Goal: Transaction & Acquisition: Purchase product/service

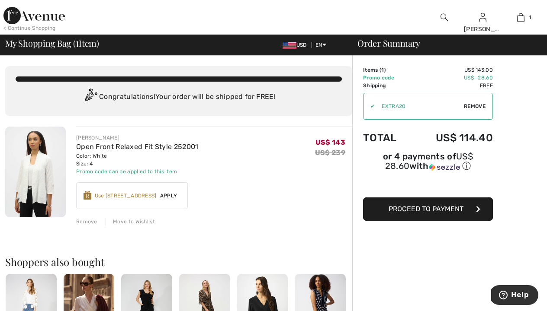
click at [166, 196] on span "Apply" at bounding box center [169, 196] width 24 height 8
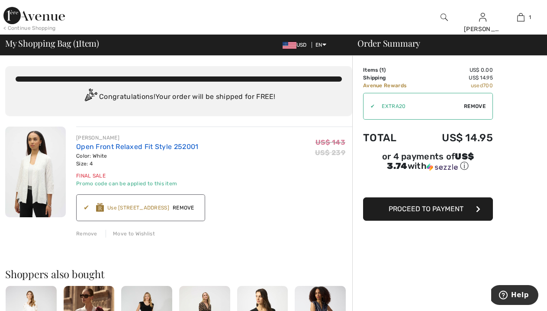
click at [107, 149] on link "Open Front Relaxed Fit Style 252001" at bounding box center [137, 147] width 122 height 8
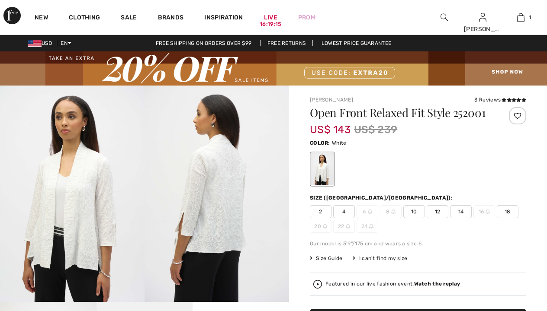
checkbox input "true"
click at [221, 212] on img at bounding box center [216, 194] width 144 height 217
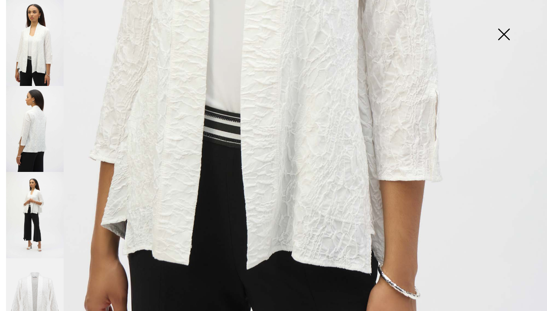
scroll to position [426, 0]
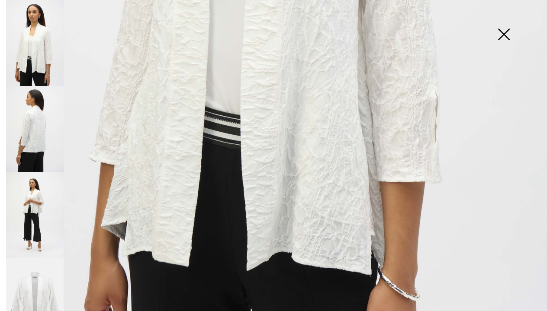
click at [35, 196] on img at bounding box center [35, 215] width 58 height 86
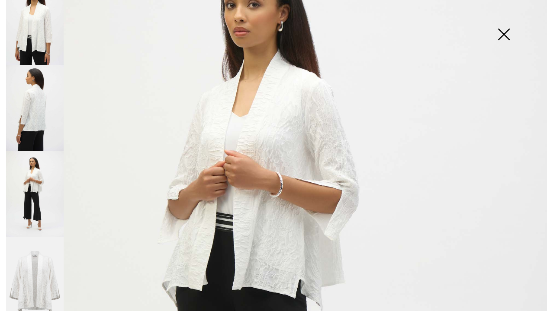
scroll to position [21, 0]
click at [35, 262] on img at bounding box center [35, 281] width 58 height 86
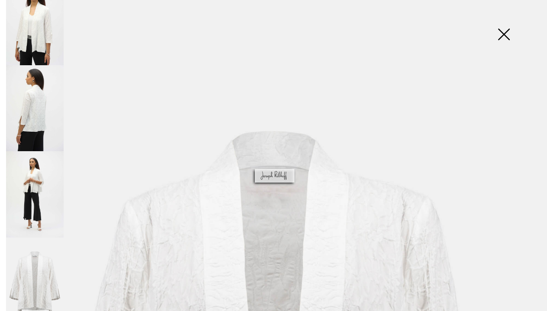
click at [35, 124] on img at bounding box center [35, 108] width 58 height 86
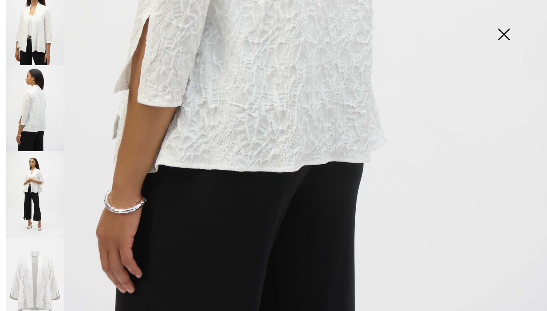
scroll to position [456, 0]
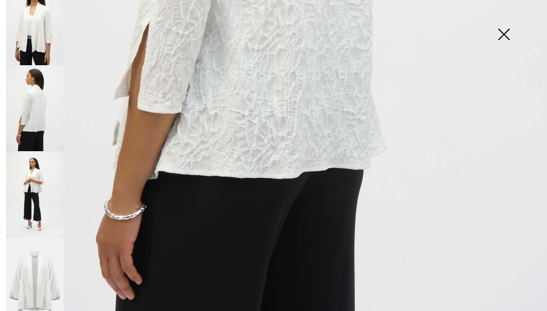
click at [36, 177] on img at bounding box center [35, 194] width 58 height 86
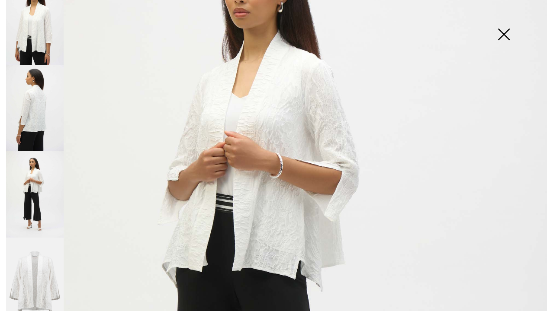
scroll to position [117, 0]
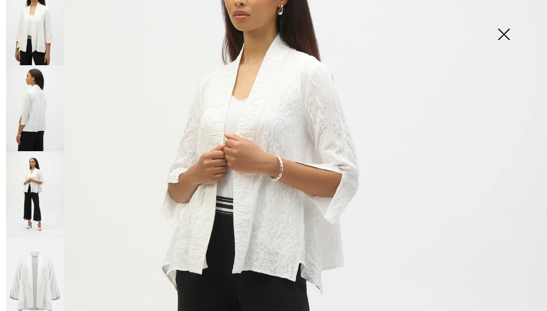
click at [44, 45] on img at bounding box center [35, 22] width 58 height 86
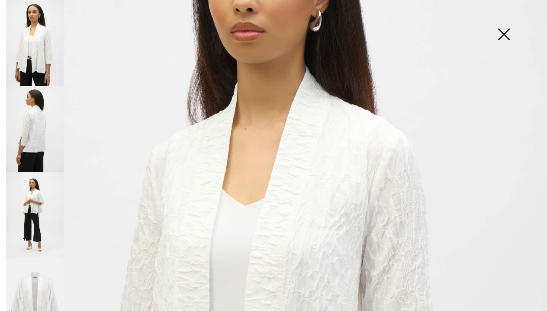
scroll to position [144, 0]
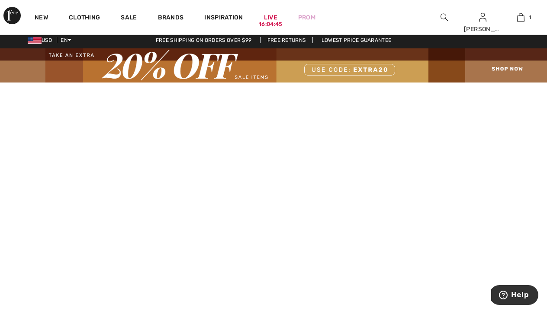
scroll to position [3, 0]
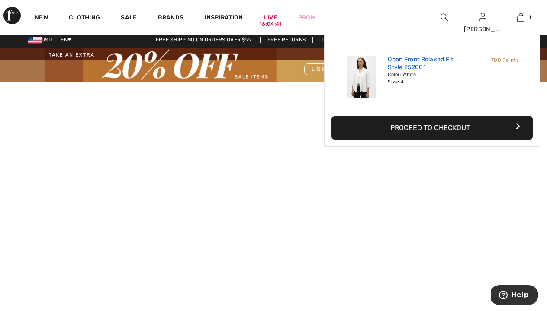
click at [457, 58] on link "Open Front Relaxed Fit Style 252001" at bounding box center [430, 64] width 85 height 16
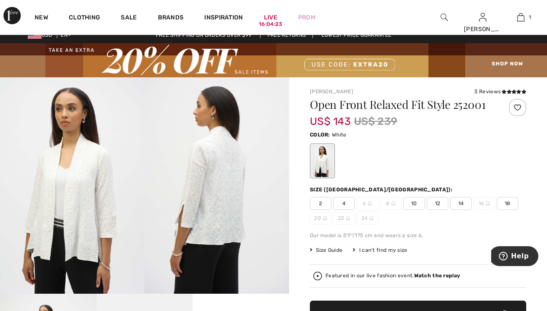
scroll to position [10, 0]
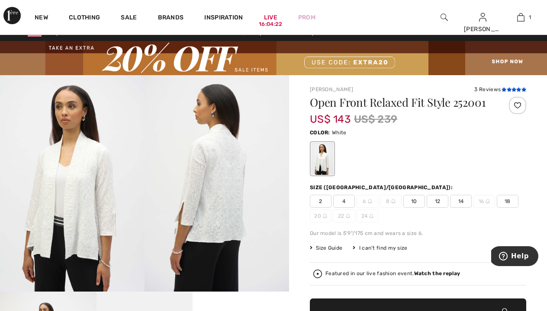
click at [506, 90] on icon at bounding box center [508, 89] width 5 height 4
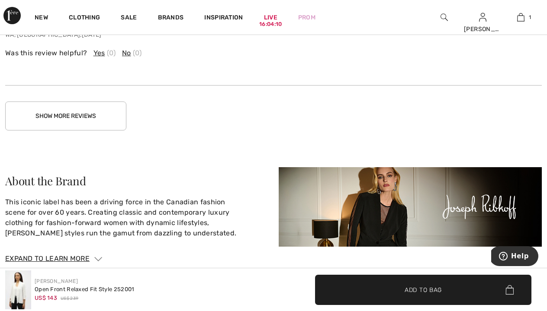
scroll to position [1673, 0]
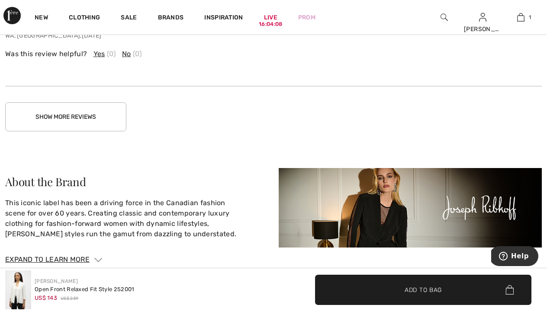
click at [106, 122] on button "Show More Reviews" at bounding box center [65, 116] width 121 height 29
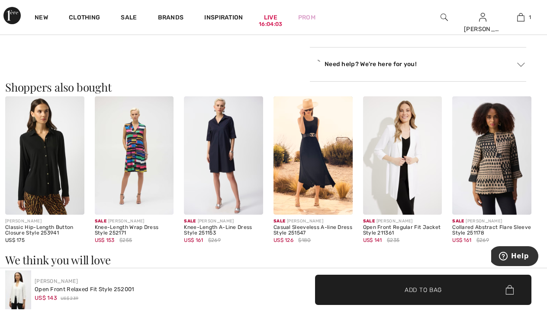
scroll to position [770, 0]
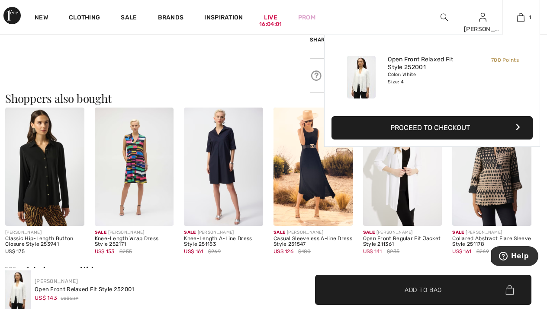
click at [434, 128] on button "Proceed to Checkout" at bounding box center [431, 127] width 201 height 23
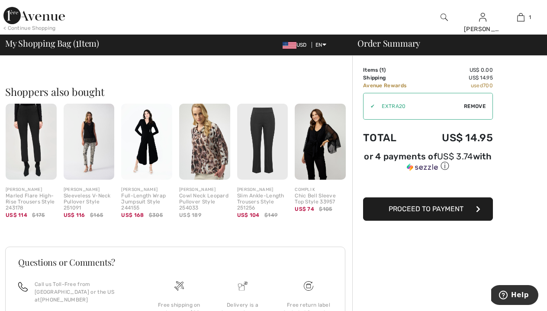
scroll to position [131, 0]
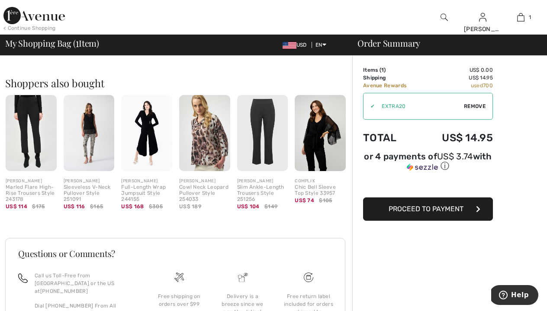
click at [438, 211] on span "Proceed to Payment" at bounding box center [425, 209] width 75 height 8
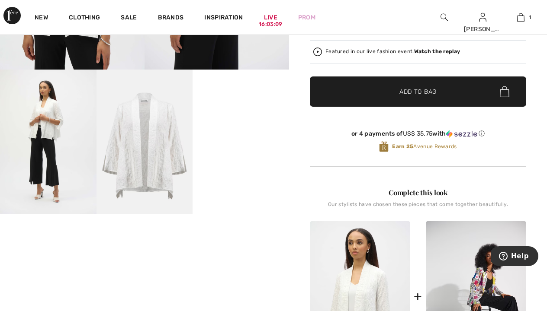
scroll to position [232, 0]
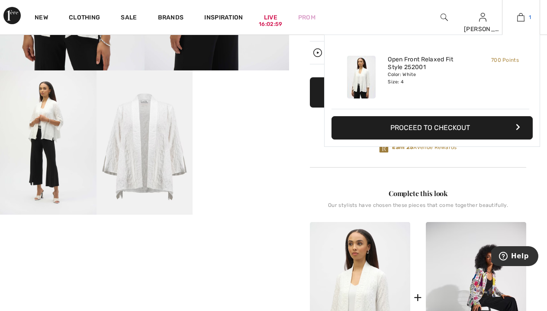
click at [518, 18] on img at bounding box center [520, 17] width 7 height 10
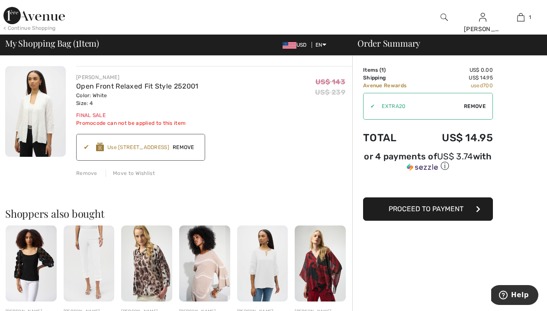
click at [388, 211] on span "Proceed to Payment" at bounding box center [425, 209] width 75 height 8
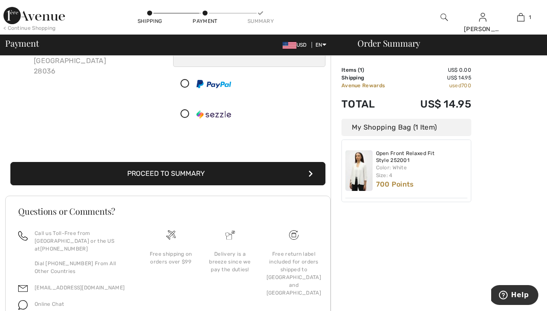
scroll to position [112, 0]
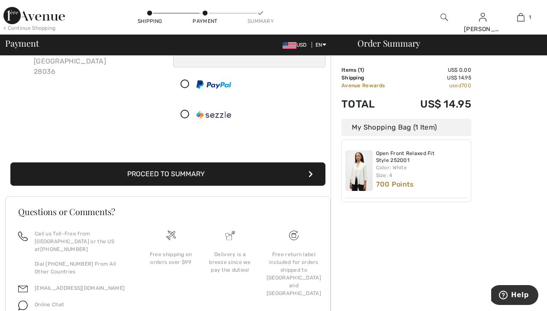
click at [269, 179] on button "Proceed to Summary" at bounding box center [167, 174] width 315 height 23
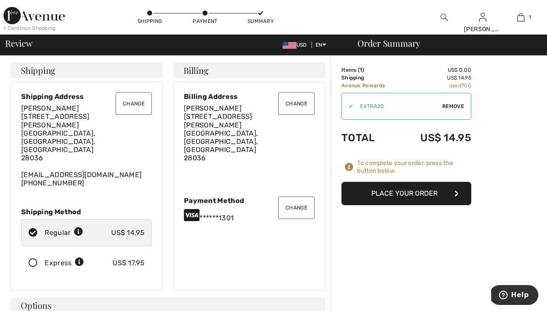
click at [33, 259] on icon at bounding box center [33, 263] width 23 height 9
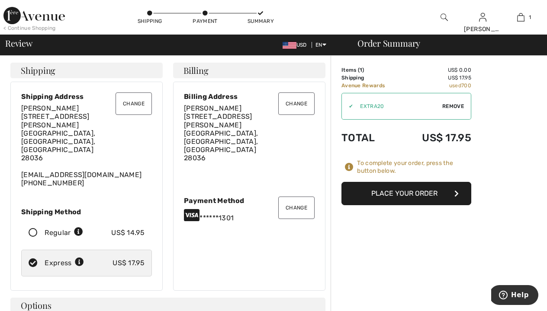
click at [425, 195] on button "Place Your Order" at bounding box center [406, 193] width 130 height 23
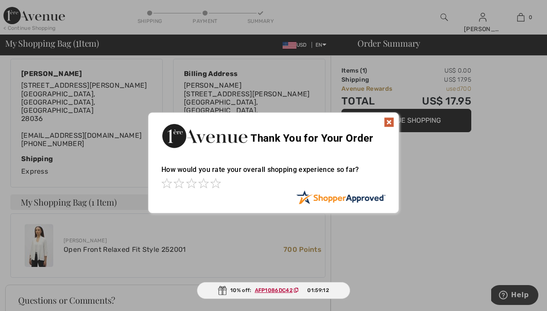
scroll to position [164, 0]
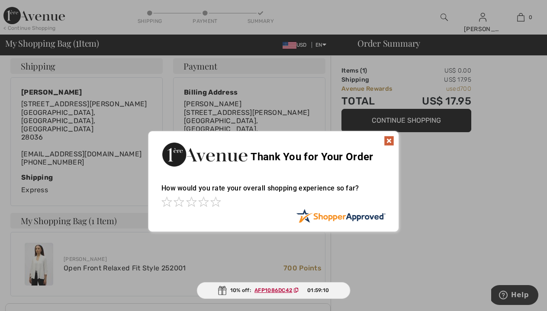
click at [390, 142] on img at bounding box center [389, 141] width 10 height 10
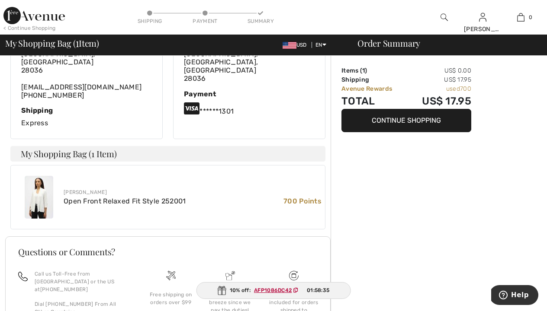
scroll to position [235, 0]
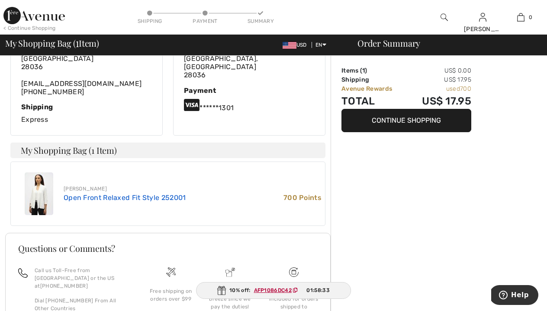
click at [106, 194] on link "Open Front Relaxed Fit Style 252001" at bounding box center [125, 198] width 122 height 8
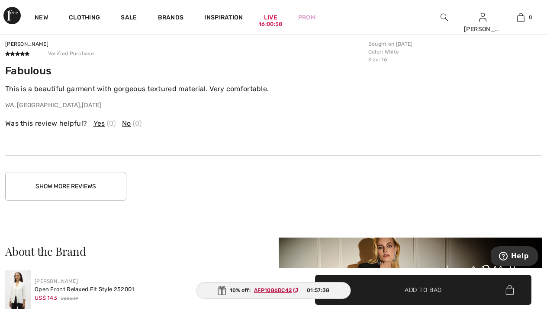
scroll to position [1605, 0]
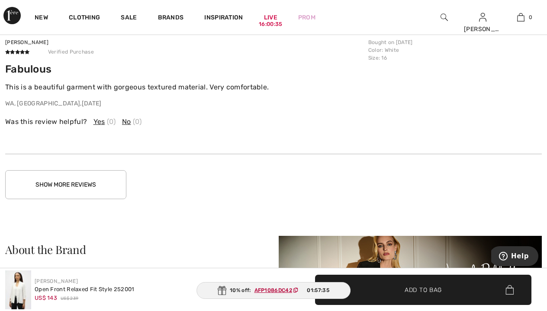
click at [91, 185] on button "Show More Reviews" at bounding box center [65, 184] width 121 height 29
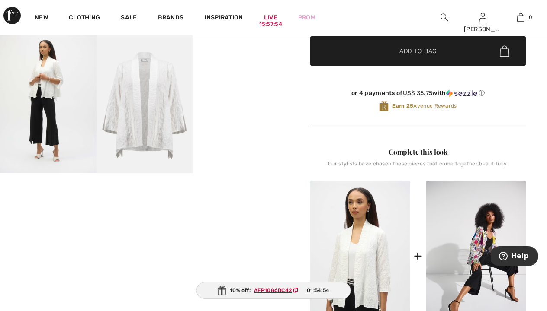
scroll to position [274, 0]
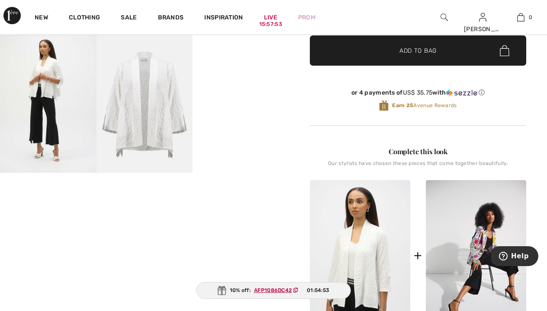
click at [253, 77] on video "Your browser does not support the video tag." at bounding box center [240, 53] width 96 height 48
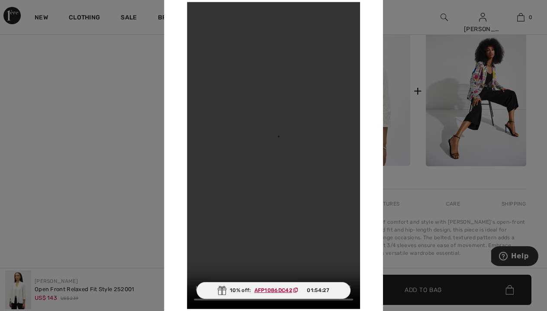
scroll to position [443, 0]
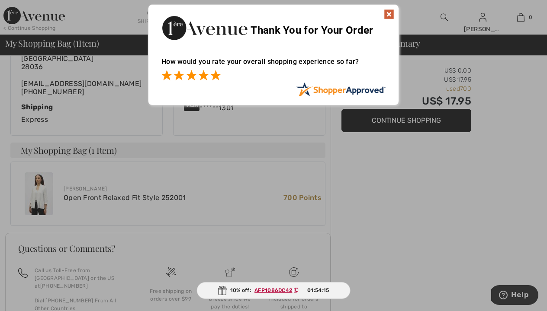
click at [219, 77] on span at bounding box center [215, 75] width 10 height 10
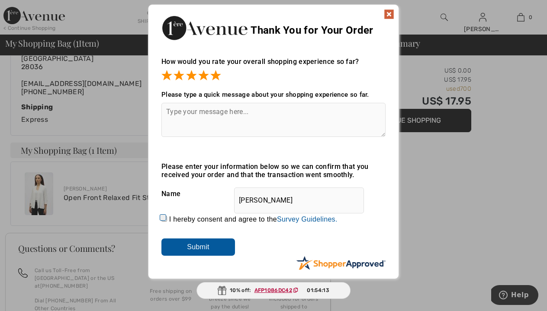
click at [389, 16] on img at bounding box center [389, 14] width 10 height 10
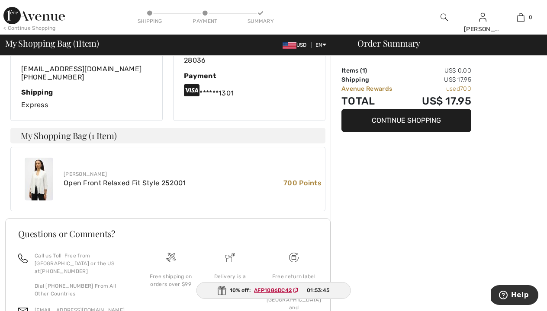
scroll to position [275, 0]
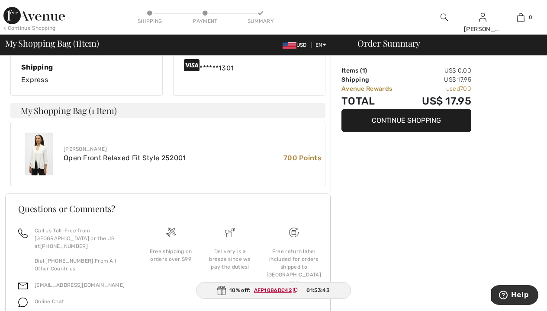
click at [39, 145] on img at bounding box center [39, 154] width 29 height 43
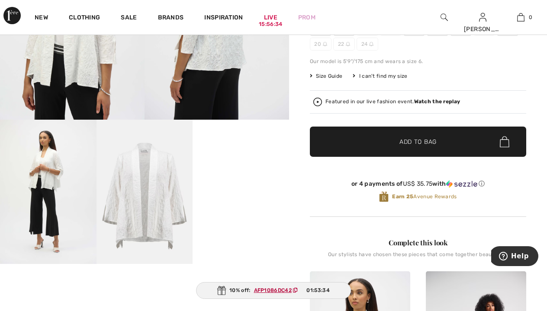
scroll to position [182, 0]
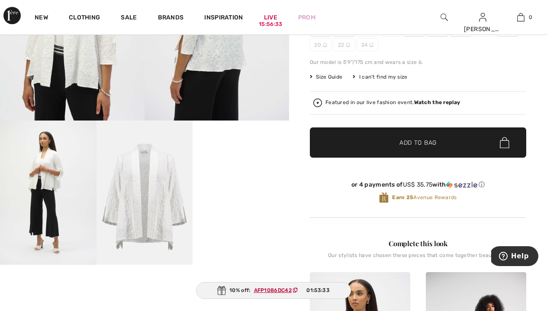
click at [53, 186] on img at bounding box center [48, 193] width 96 height 144
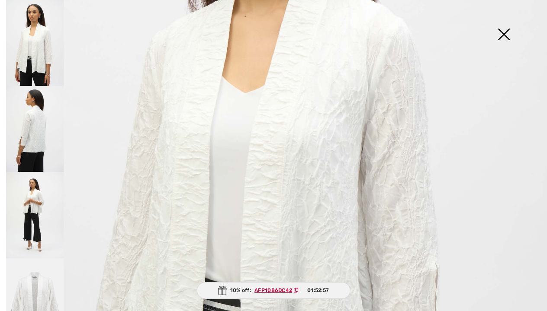
scroll to position [248, 0]
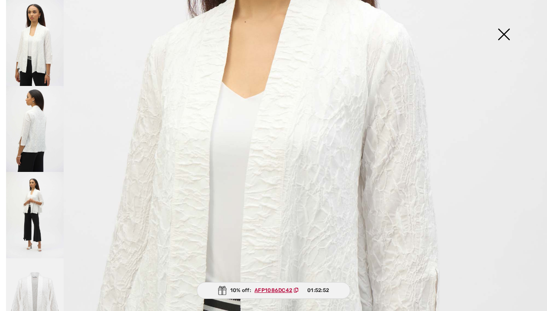
click at [503, 33] on img at bounding box center [503, 35] width 43 height 45
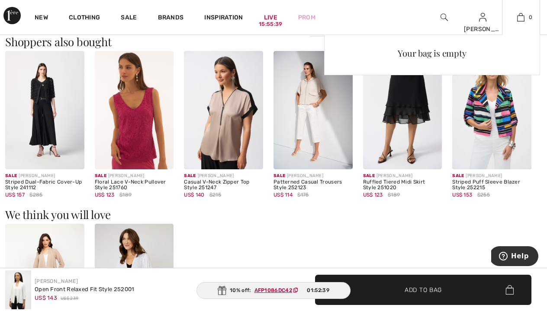
scroll to position [824, 0]
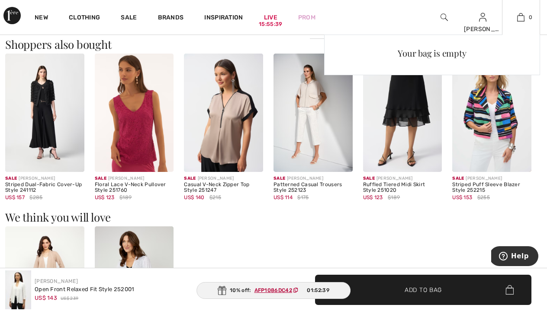
click at [479, 100] on div "Your bag is empty" at bounding box center [432, 112] width 216 height 154
click at [462, 183] on div "Your bag is empty" at bounding box center [432, 112] width 216 height 154
click at [479, 141] on div "Your bag is empty" at bounding box center [432, 112] width 216 height 154
click at [488, 110] on div "Your bag is empty" at bounding box center [432, 112] width 216 height 154
click at [488, 111] on div "Your bag is empty" at bounding box center [432, 112] width 216 height 154
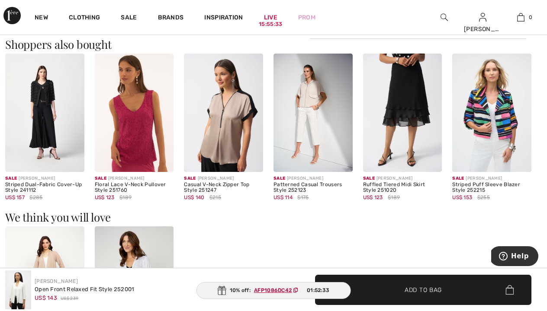
click at [472, 200] on span "US$ 153" at bounding box center [462, 198] width 20 height 6
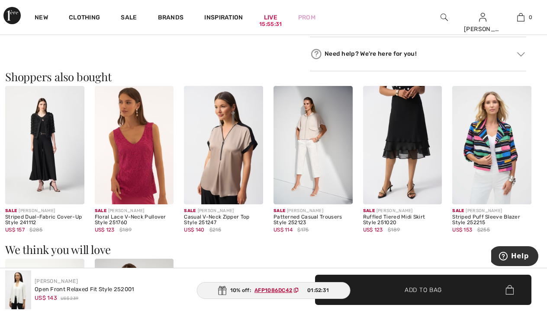
scroll to position [791, 0]
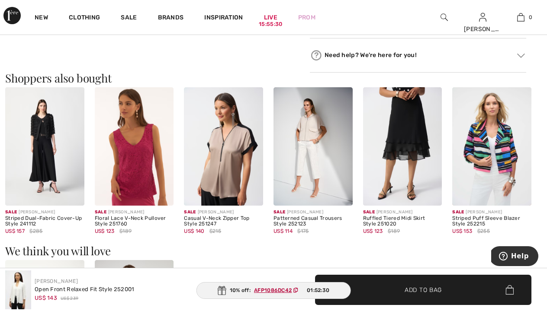
click at [483, 187] on img at bounding box center [491, 146] width 79 height 119
click at [466, 212] on div "Sale JOSEPH RIBKOFF" at bounding box center [491, 212] width 79 height 6
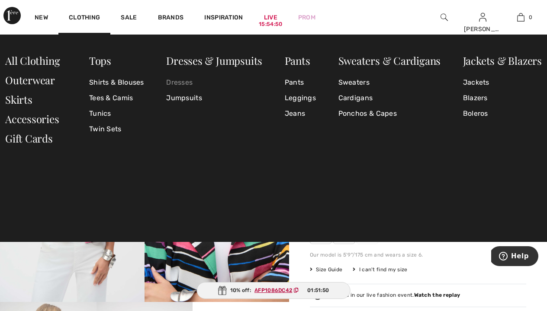
click at [183, 82] on link "Dresses" at bounding box center [214, 83] width 96 height 16
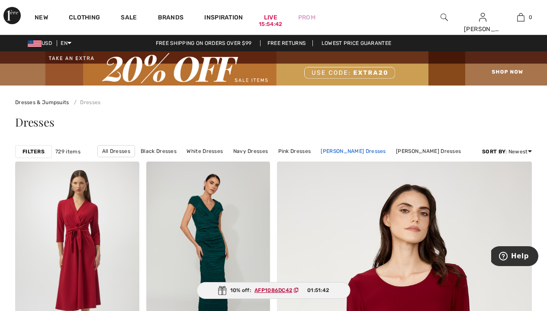
click at [358, 151] on link "[PERSON_NAME] Dresses" at bounding box center [353, 151] width 74 height 11
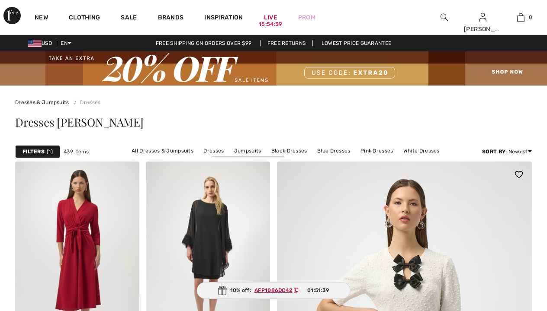
checkbox input "true"
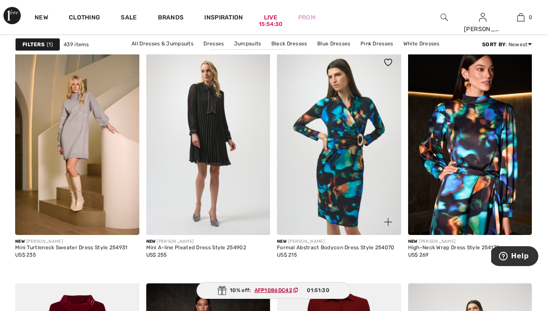
scroll to position [581, 0]
